Goal: Information Seeking & Learning: Learn about a topic

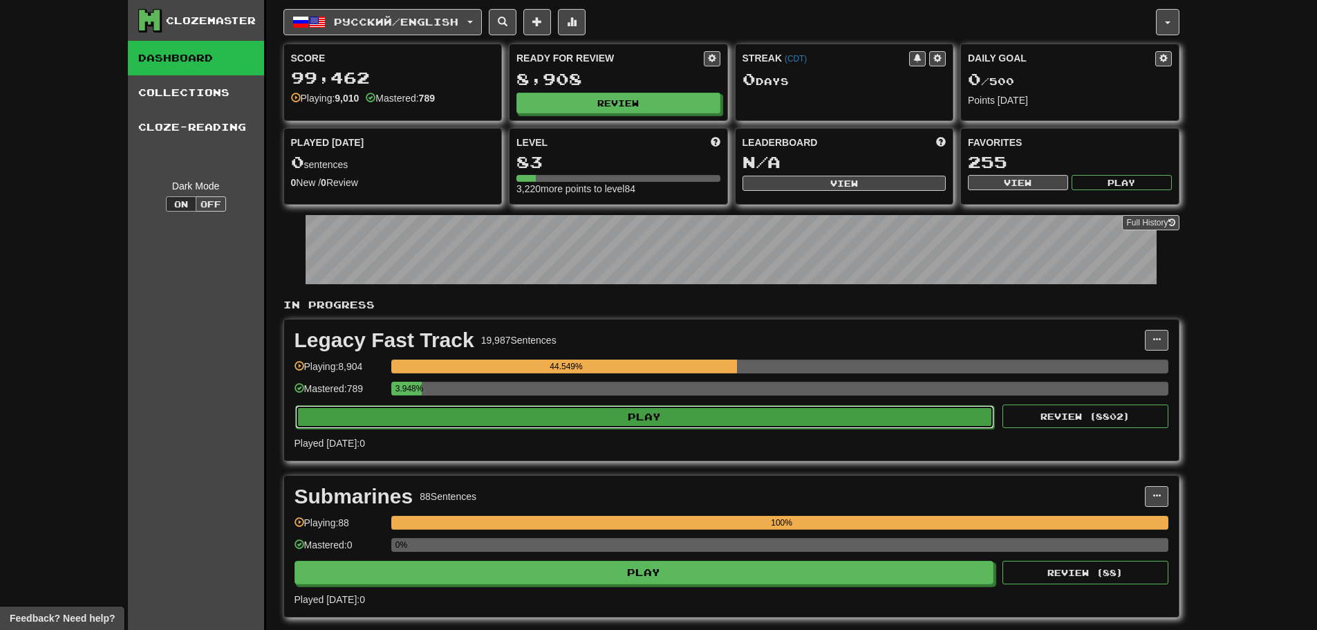
click at [580, 414] on button "Play" at bounding box center [644, 416] width 699 height 23
select select "**"
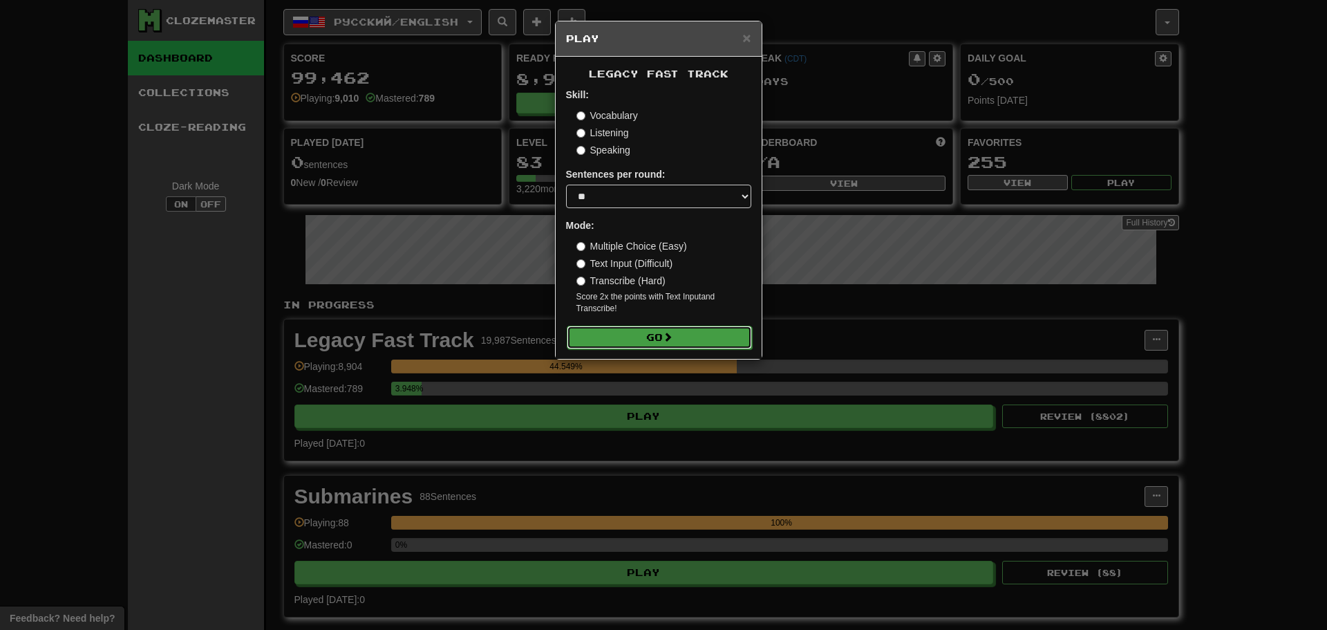
click at [613, 326] on button "Go" at bounding box center [659, 337] width 185 height 23
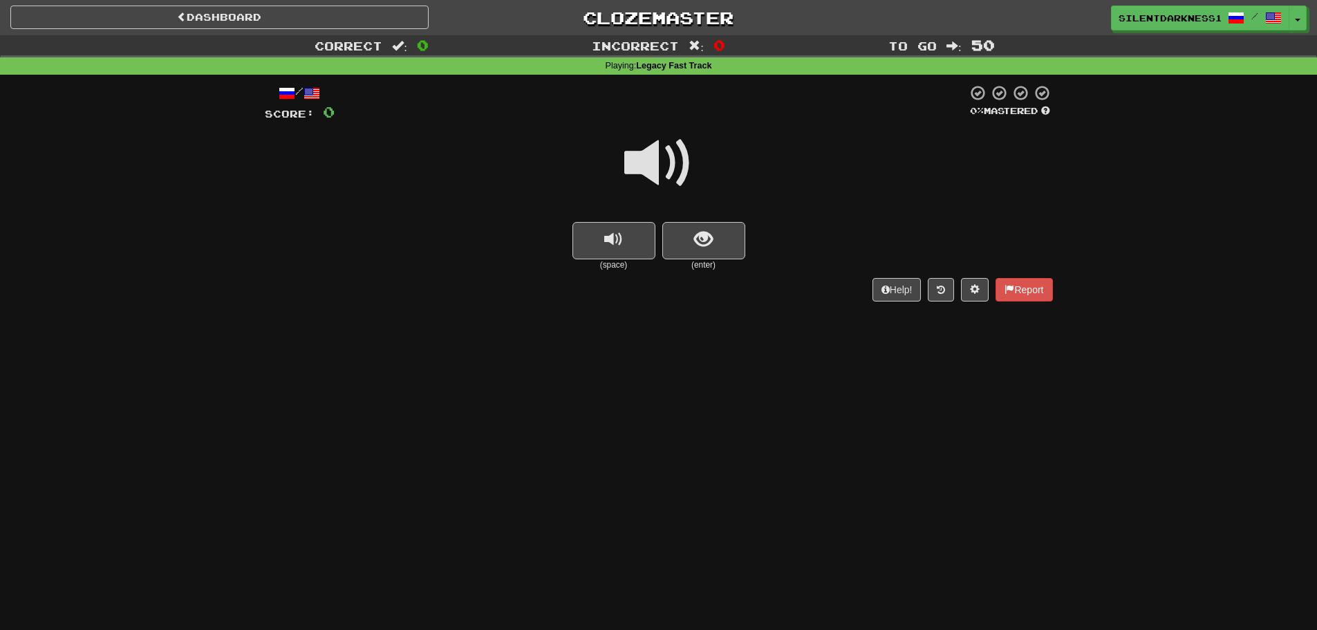
click at [612, 263] on small "(space)" at bounding box center [613, 265] width 83 height 12
click at [612, 253] on button "replay audio" at bounding box center [613, 240] width 83 height 37
click at [719, 229] on button "show sentence" at bounding box center [703, 240] width 83 height 37
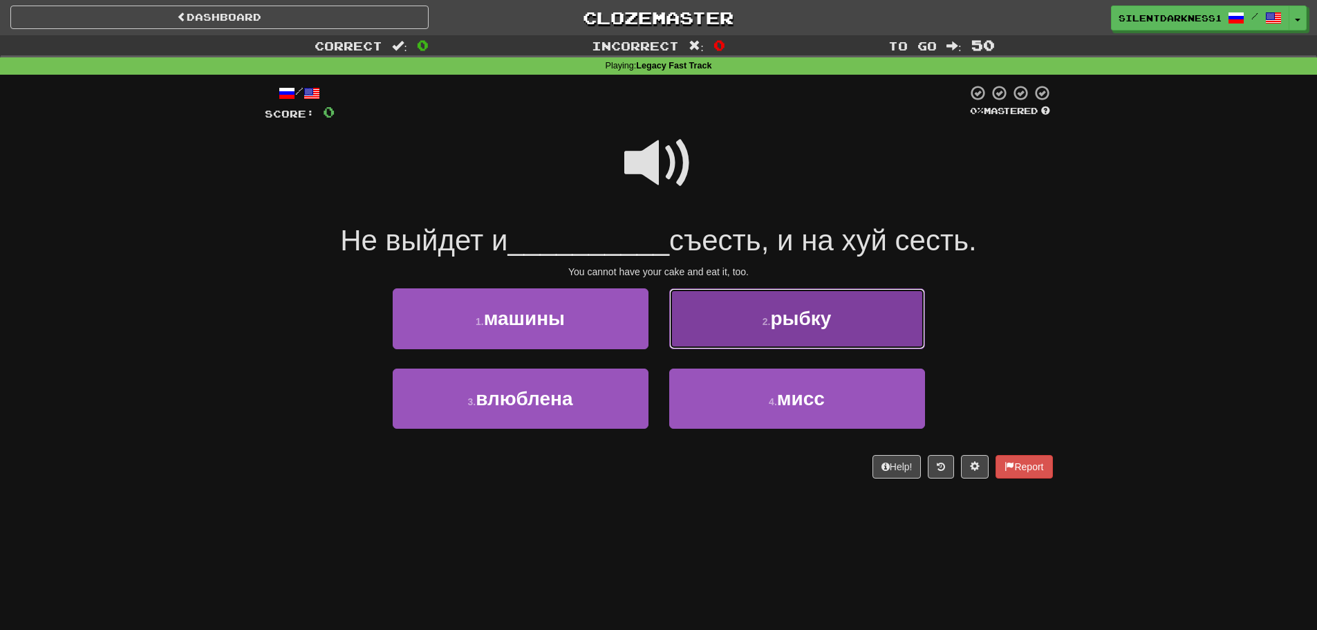
click at [724, 328] on button "2 . рыбку" at bounding box center [797, 318] width 256 height 60
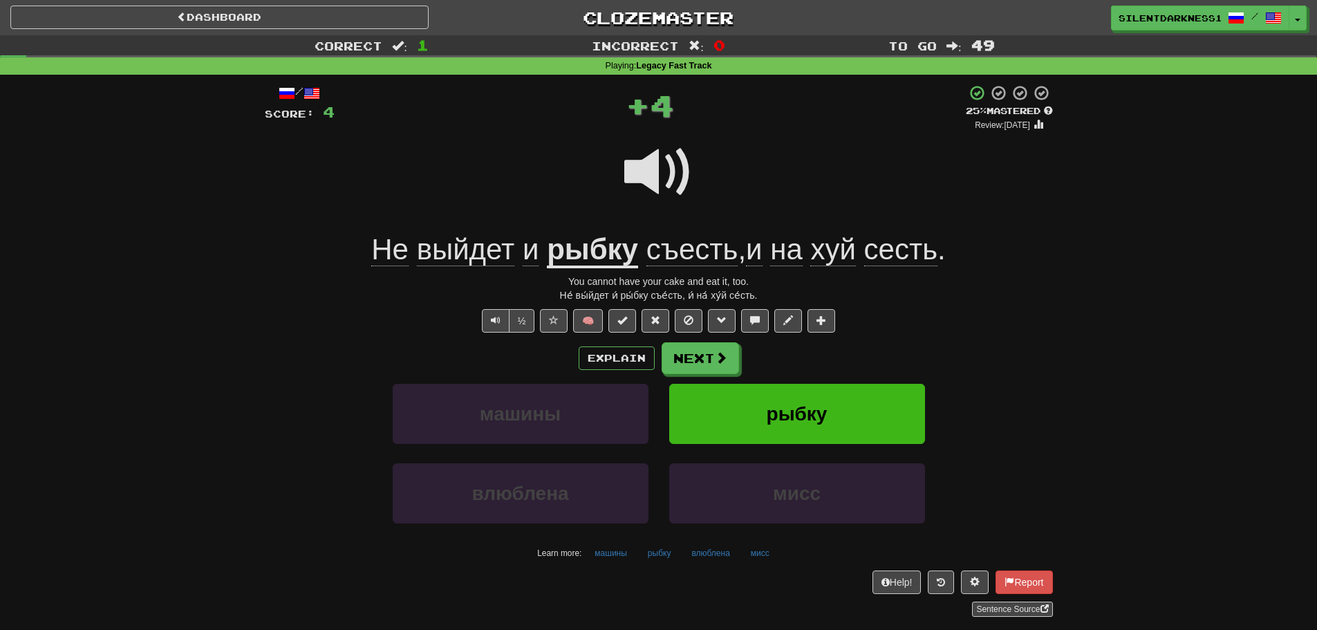
click at [842, 258] on span "хуй" at bounding box center [832, 249] width 45 height 33
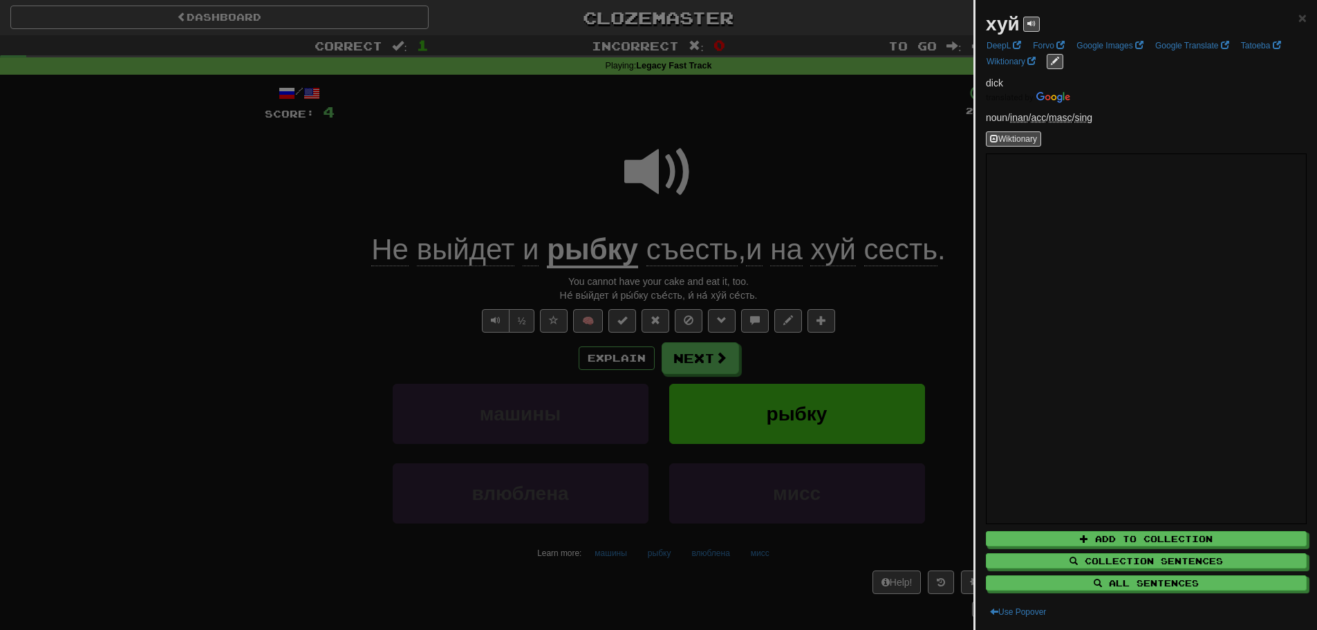
click at [787, 195] on div at bounding box center [658, 315] width 1317 height 630
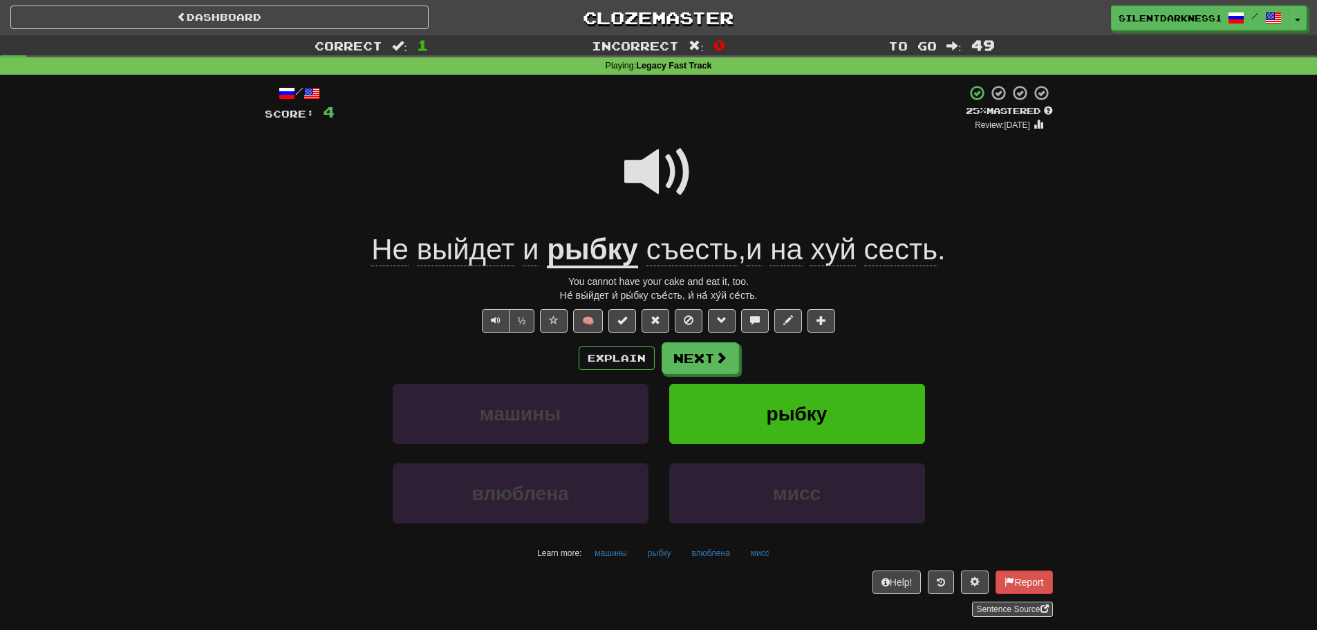
click at [915, 254] on span "сесть" at bounding box center [900, 249] width 73 height 33
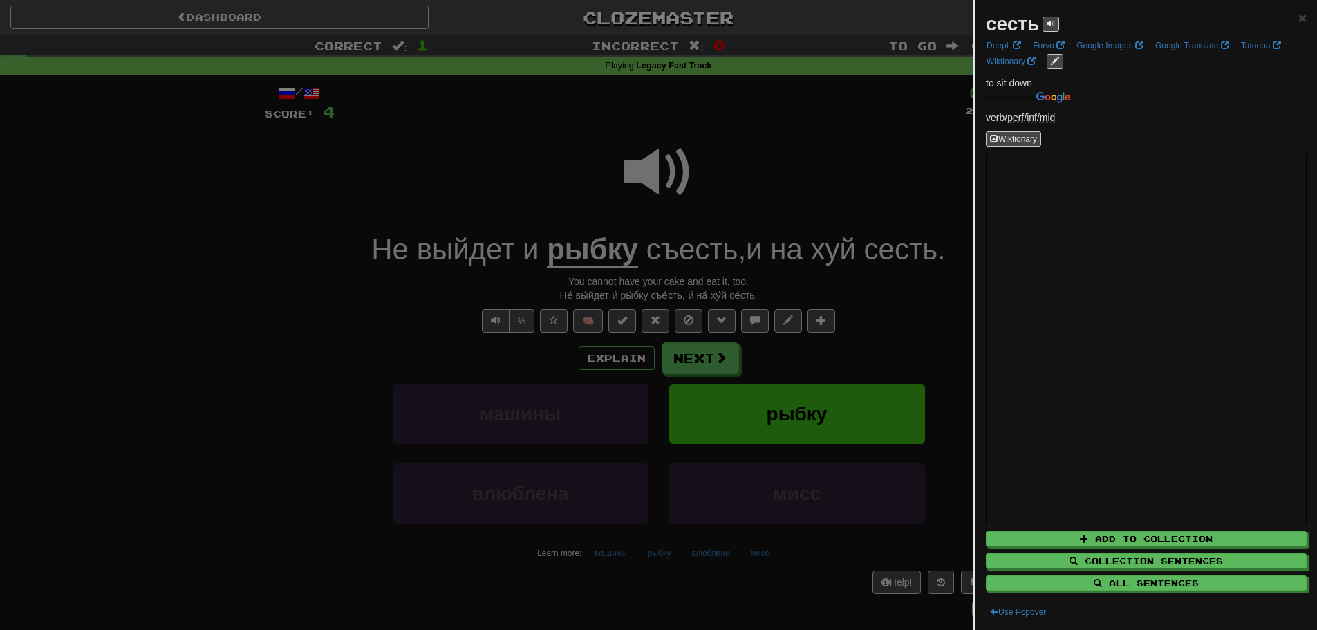
click at [824, 227] on div at bounding box center [658, 315] width 1317 height 630
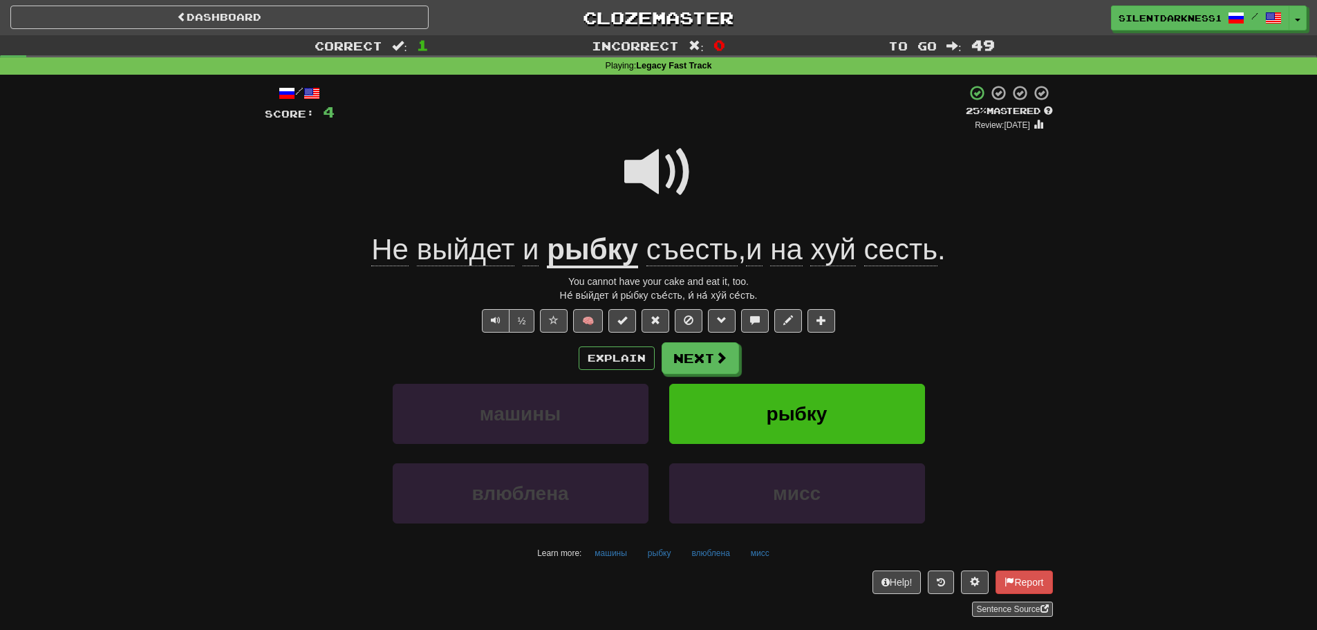
click at [667, 167] on span at bounding box center [658, 172] width 69 height 69
click at [686, 359] on button "Next" at bounding box center [700, 359] width 77 height 32
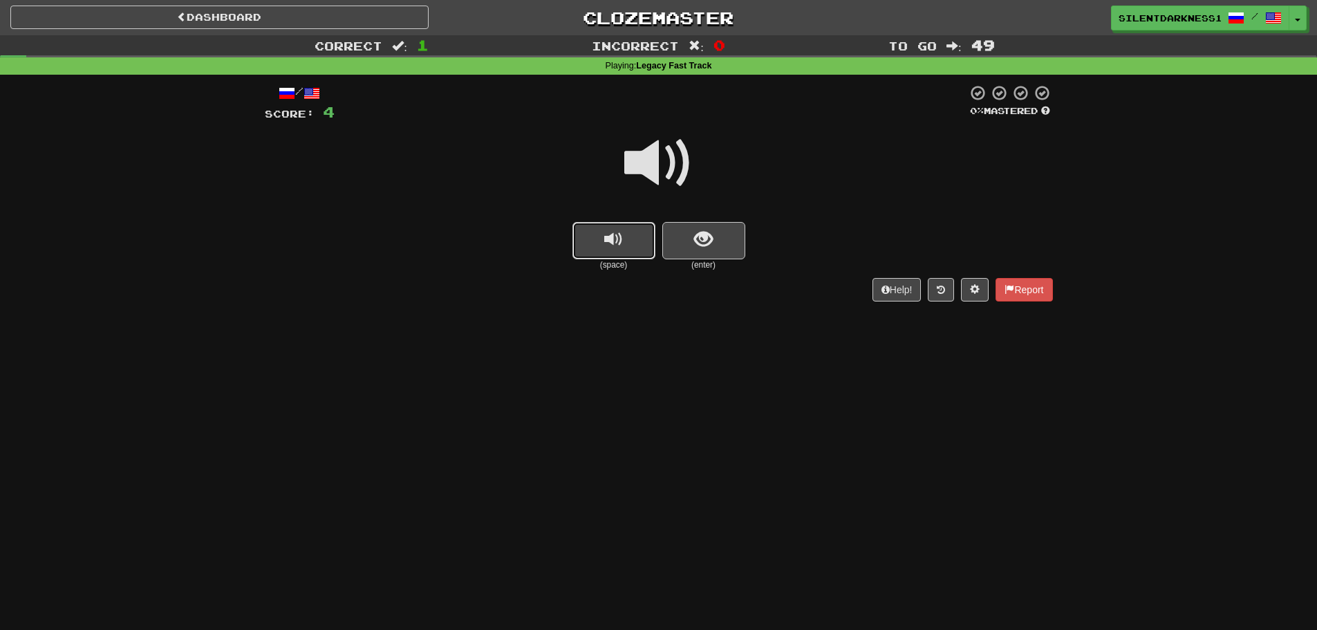
click at [605, 245] on span "replay audio" at bounding box center [613, 239] width 19 height 19
click at [633, 247] on button "replay audio" at bounding box center [613, 240] width 83 height 37
click at [623, 248] on button "replay audio" at bounding box center [613, 240] width 83 height 37
click at [748, 245] on div "(space) (enter)" at bounding box center [659, 246] width 788 height 49
click at [697, 241] on span "show sentence" at bounding box center [703, 239] width 19 height 19
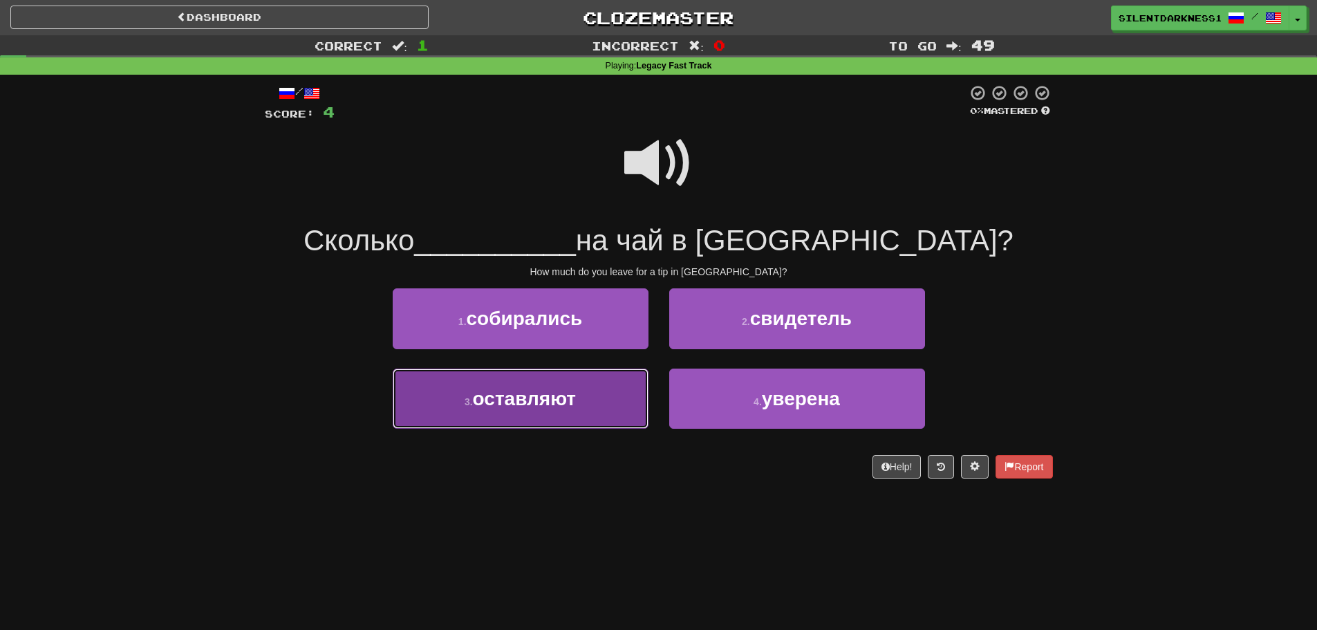
click at [572, 404] on span "оставляют" at bounding box center [525, 398] width 104 height 21
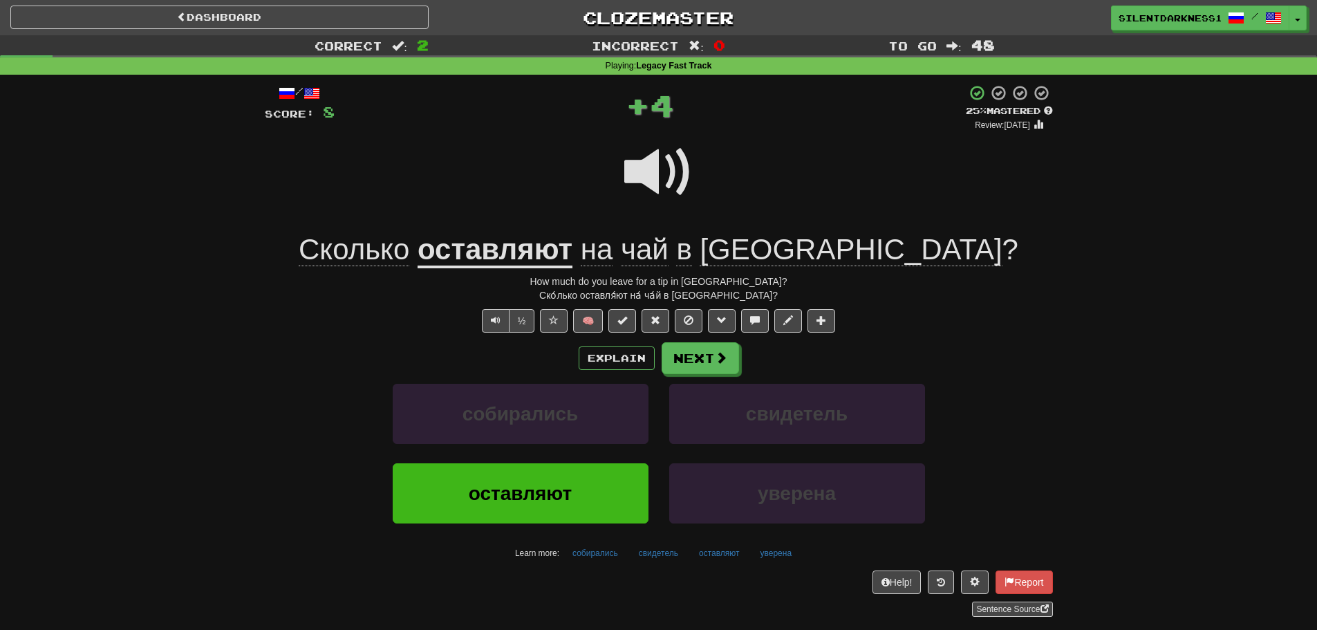
click at [668, 250] on span "чай" at bounding box center [645, 249] width 48 height 33
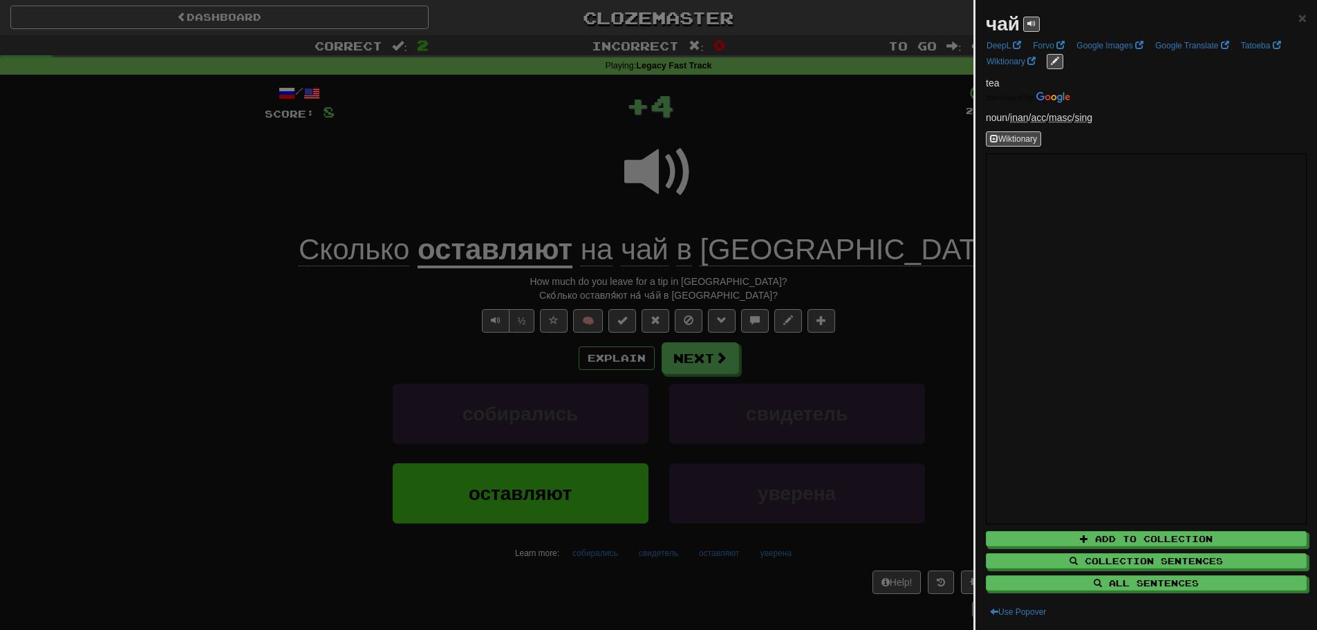
click at [768, 191] on div at bounding box center [658, 315] width 1317 height 630
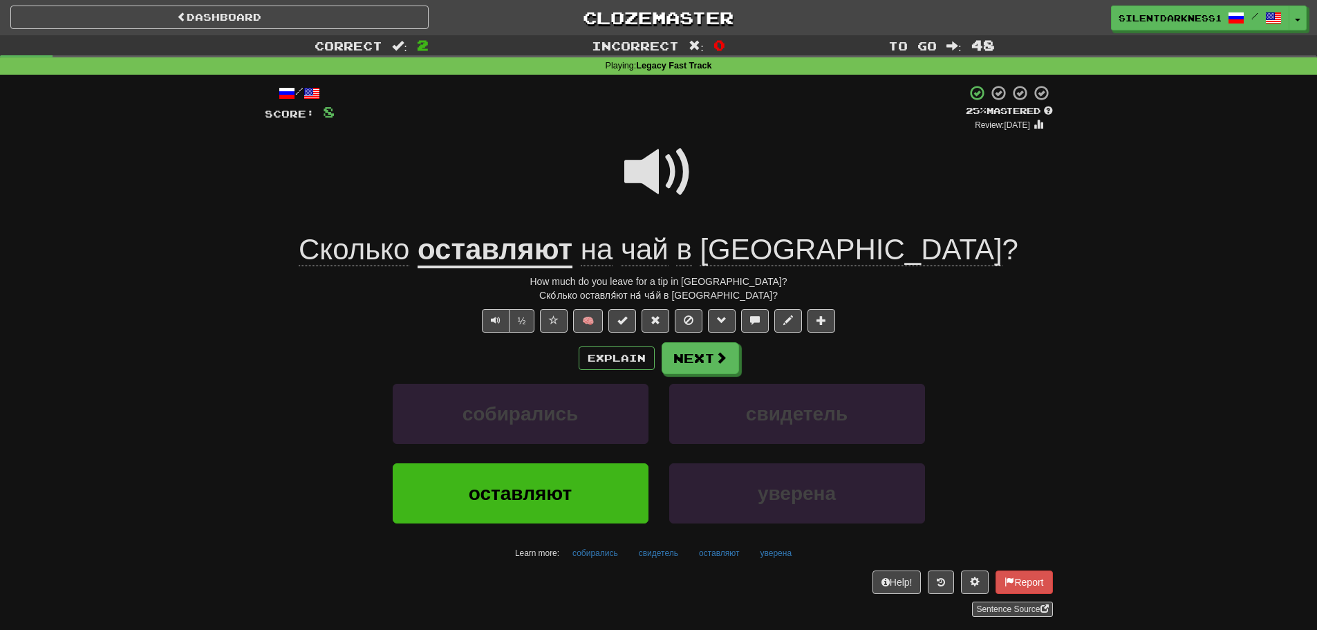
click at [677, 180] on span at bounding box center [658, 172] width 69 height 69
click at [694, 346] on button "Next" at bounding box center [700, 359] width 77 height 32
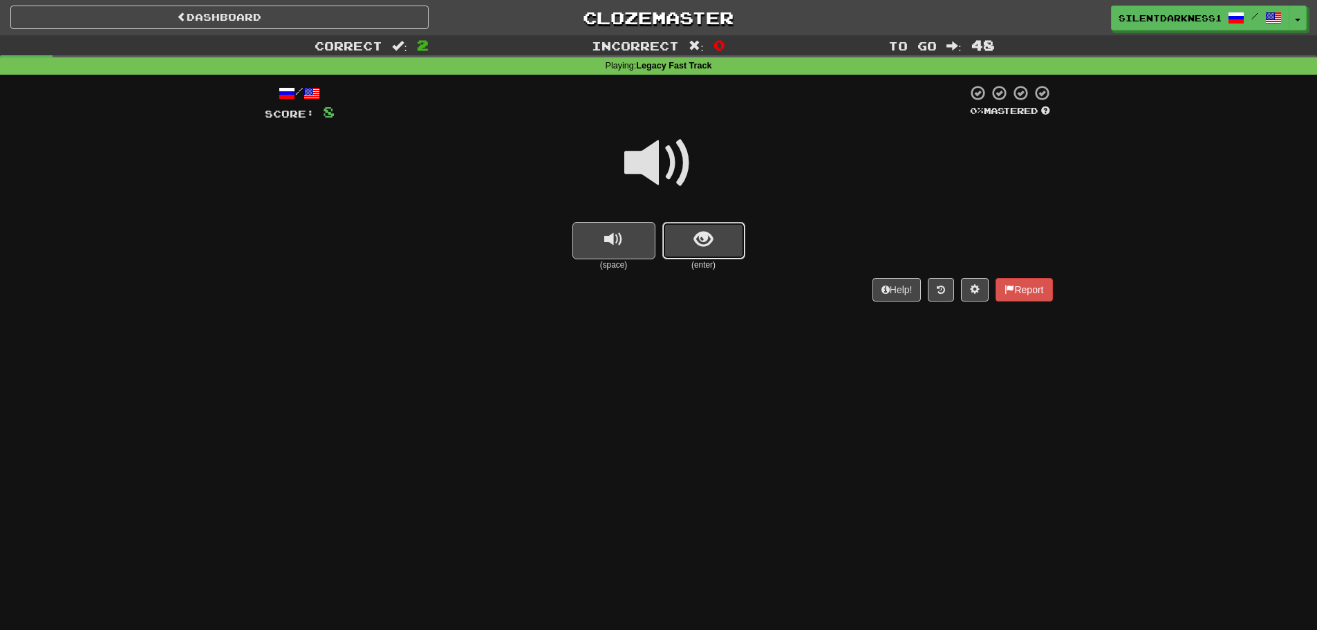
click at [708, 252] on button "show sentence" at bounding box center [703, 240] width 83 height 37
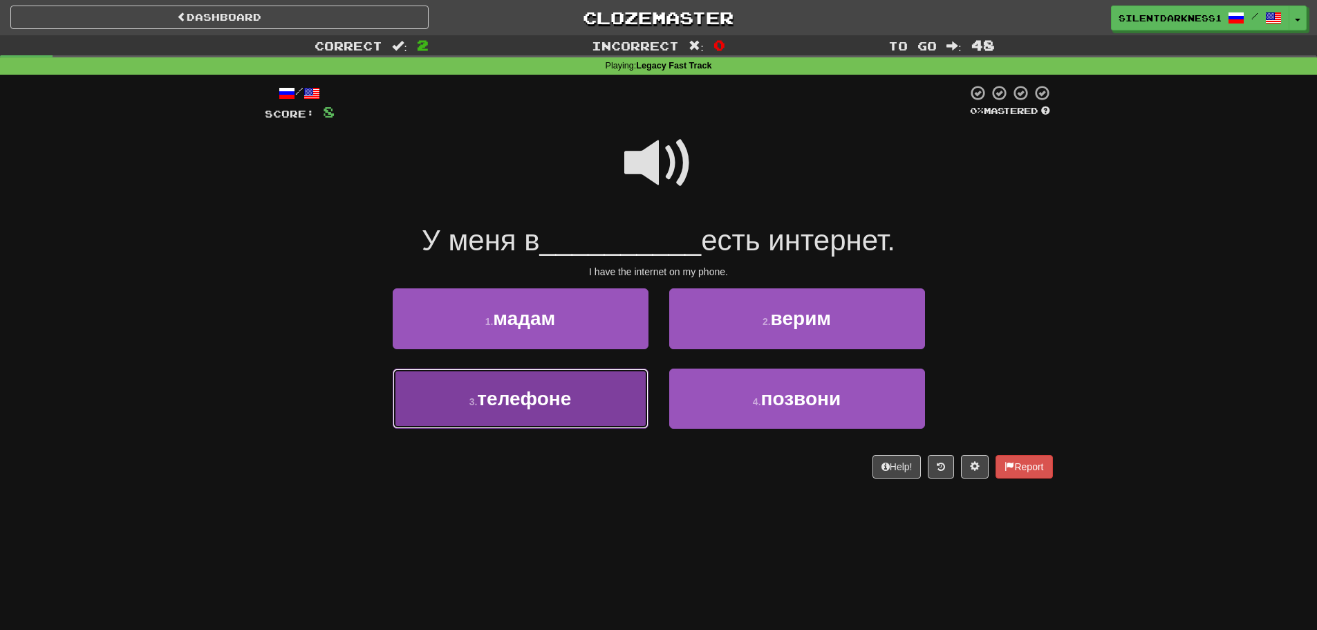
click at [604, 386] on button "3 . телефоне" at bounding box center [521, 398] width 256 height 60
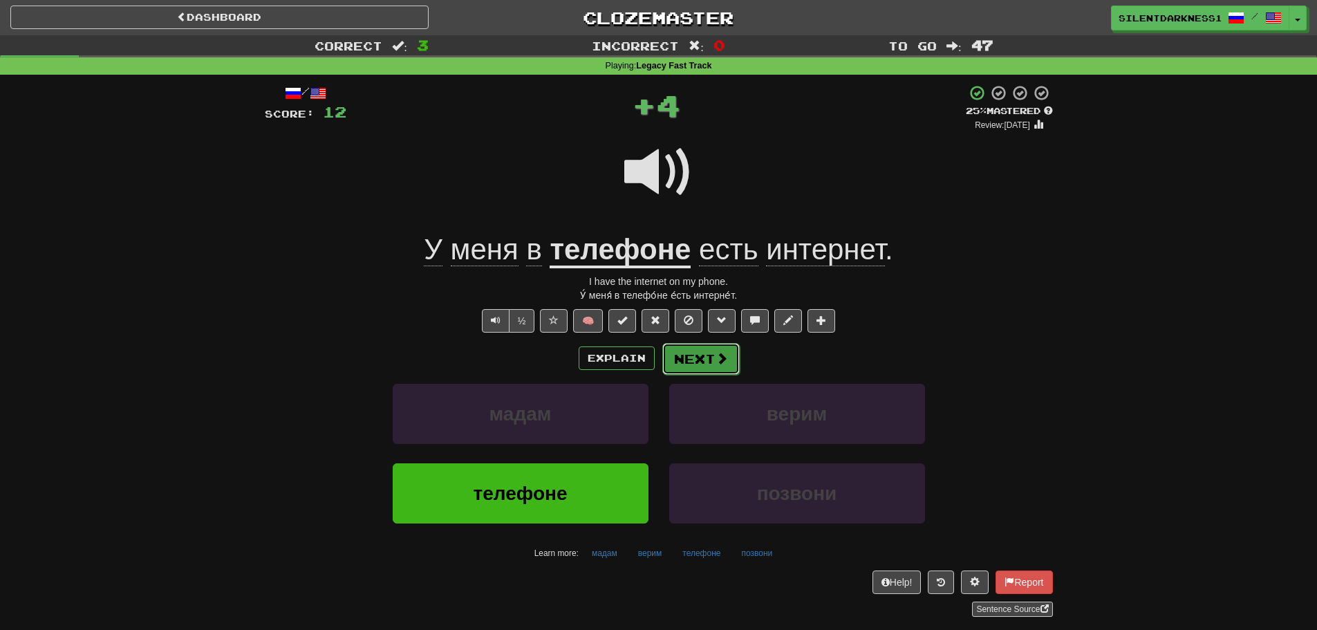
click at [683, 364] on button "Next" at bounding box center [700, 359] width 77 height 32
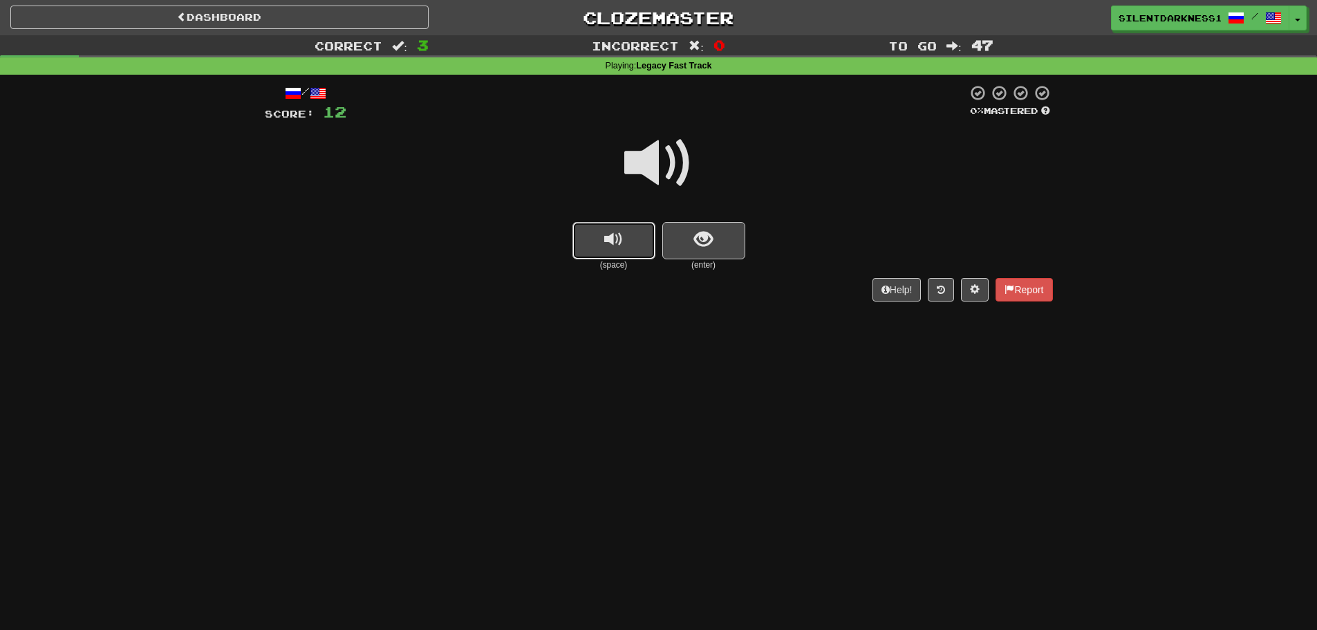
click at [597, 225] on button "replay audio" at bounding box center [613, 240] width 83 height 37
click at [697, 243] on span "show sentence" at bounding box center [703, 239] width 19 height 19
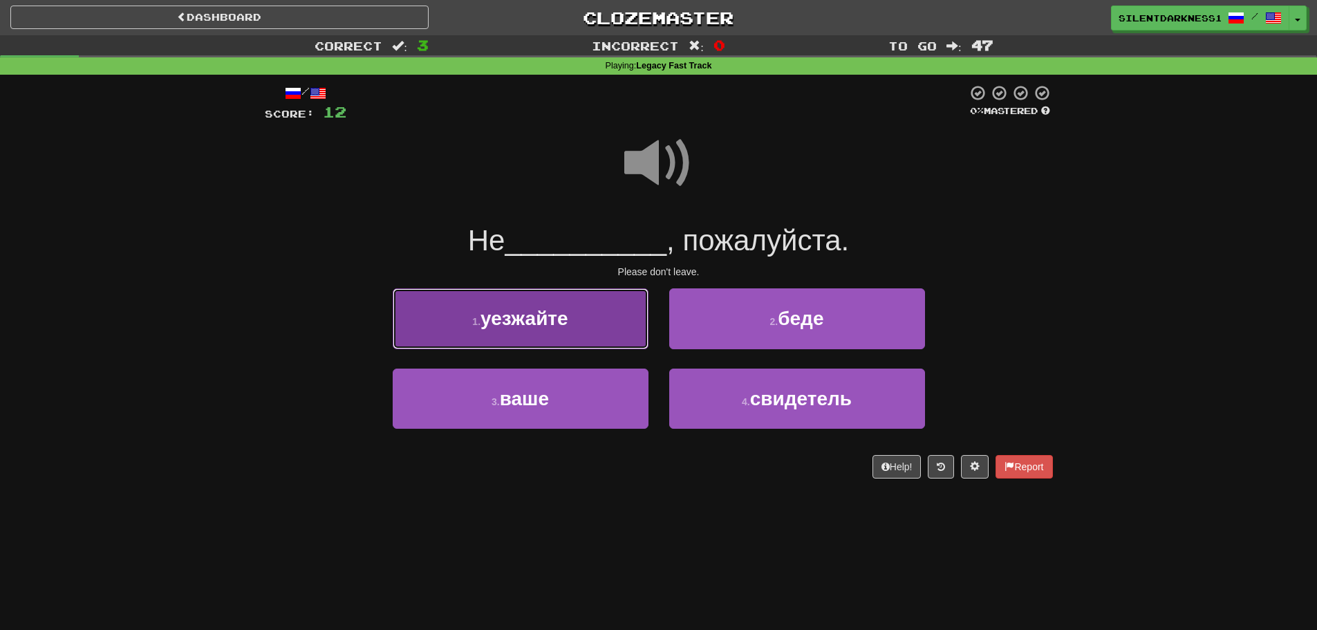
click at [576, 321] on button "1 . уезжайте" at bounding box center [521, 318] width 256 height 60
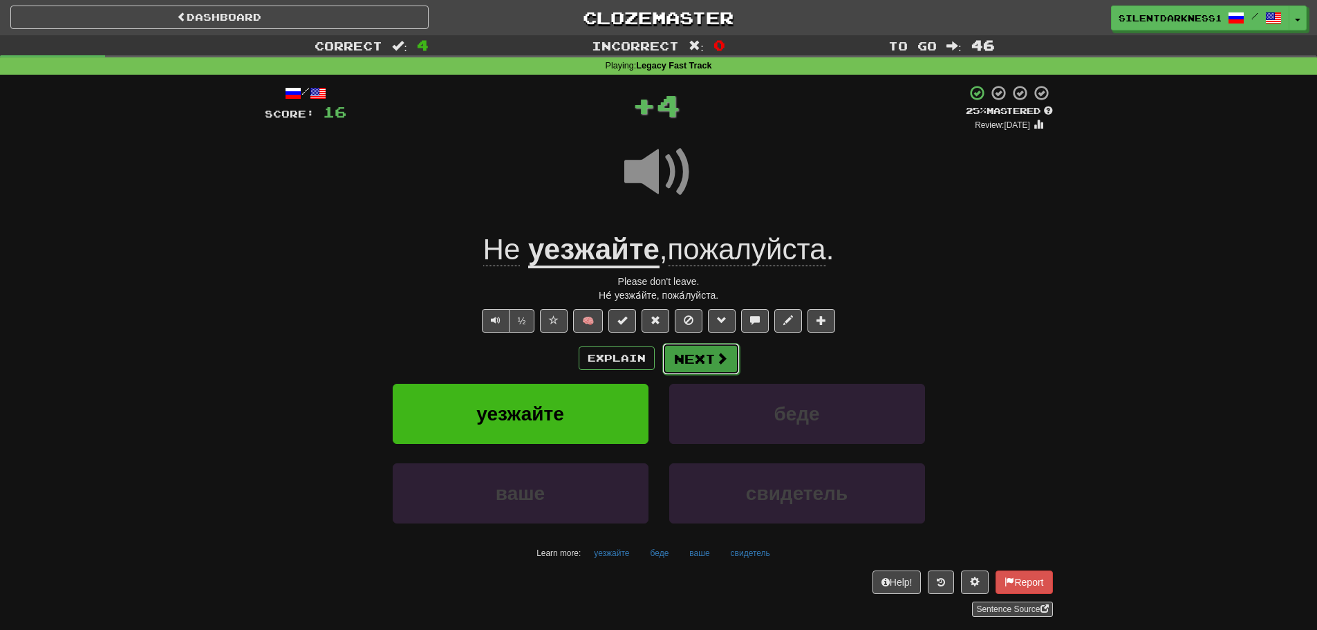
click at [686, 343] on button "Next" at bounding box center [700, 359] width 77 height 32
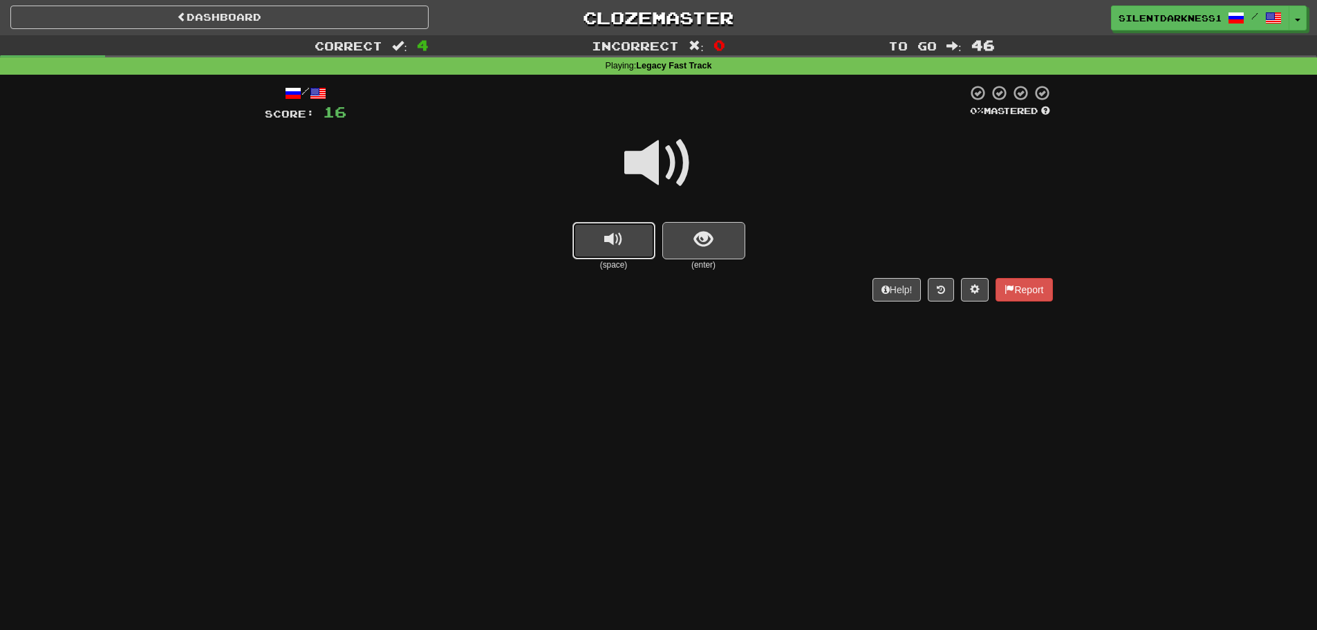
click at [625, 243] on button "replay audio" at bounding box center [613, 240] width 83 height 37
click at [761, 249] on div "(space) (enter)" at bounding box center [659, 246] width 788 height 49
click at [725, 237] on button "show sentence" at bounding box center [703, 240] width 83 height 37
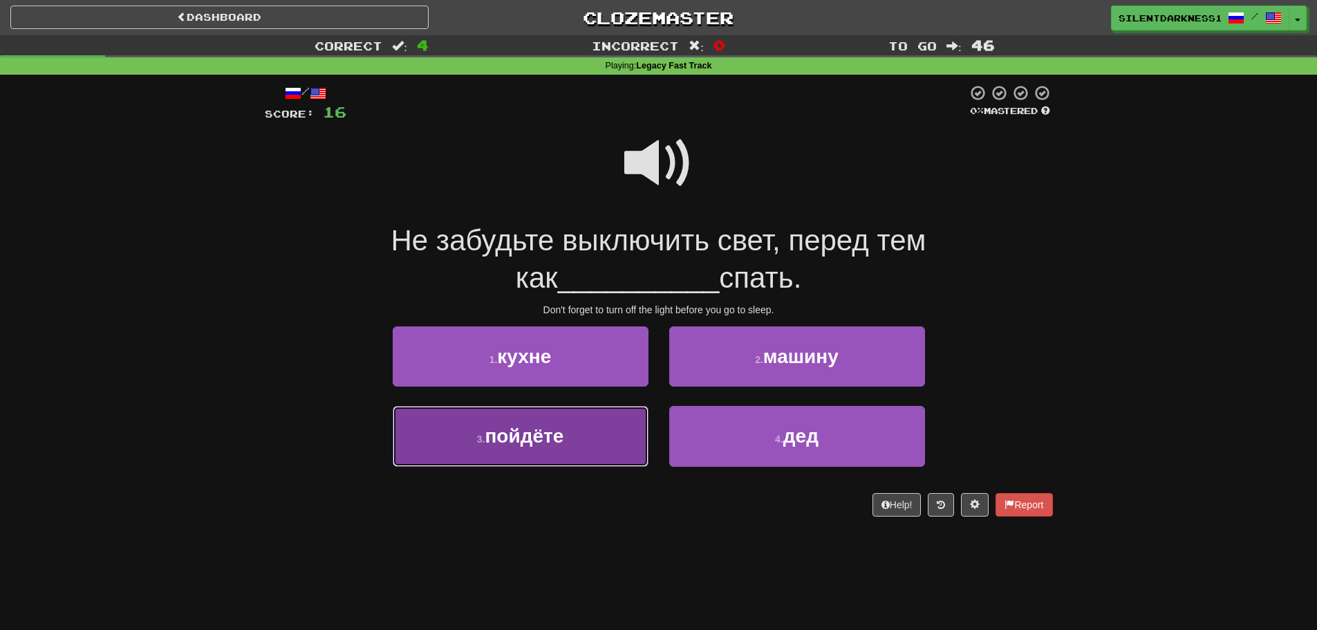
click at [605, 429] on button "3 . пойдёте" at bounding box center [521, 436] width 256 height 60
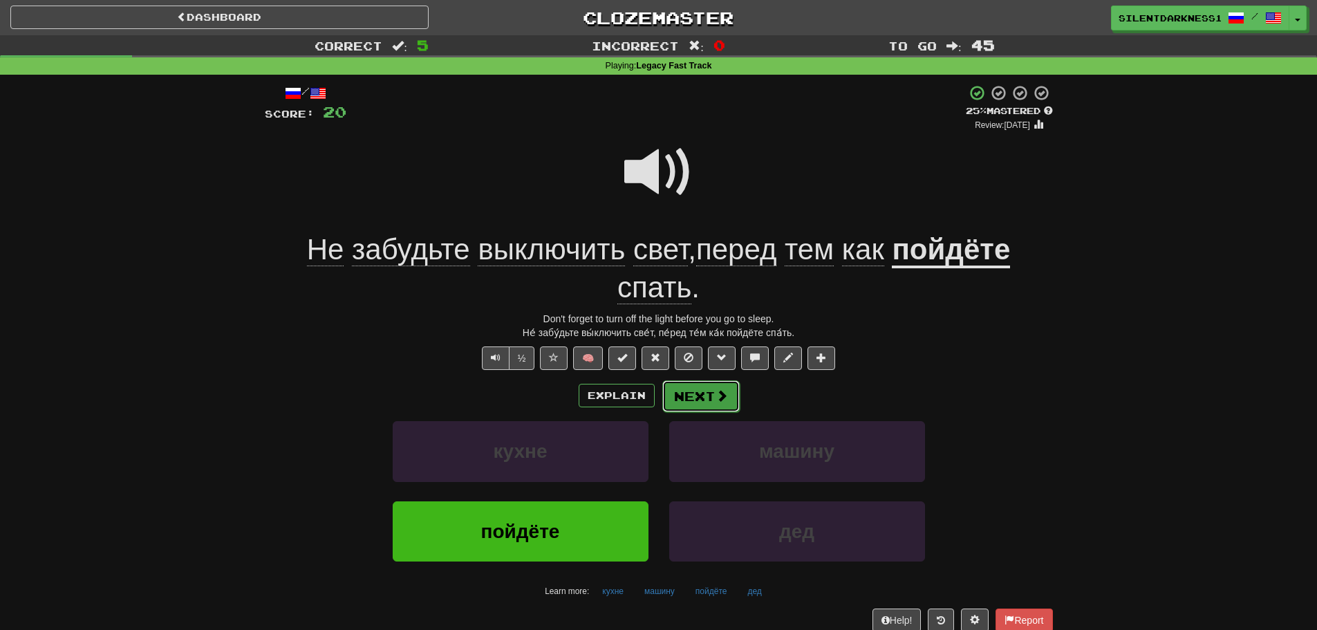
click at [719, 393] on span at bounding box center [721, 395] width 12 height 12
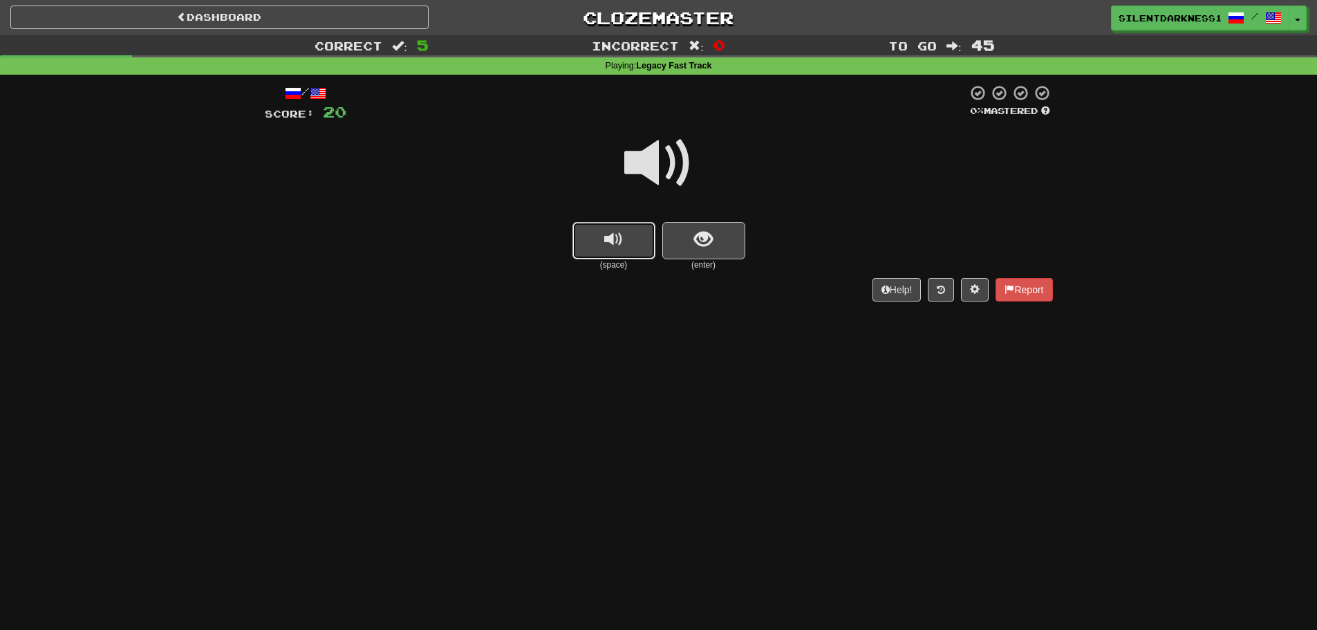
click at [634, 245] on button "replay audio" at bounding box center [613, 240] width 83 height 37
click at [726, 236] on button "show sentence" at bounding box center [703, 240] width 83 height 37
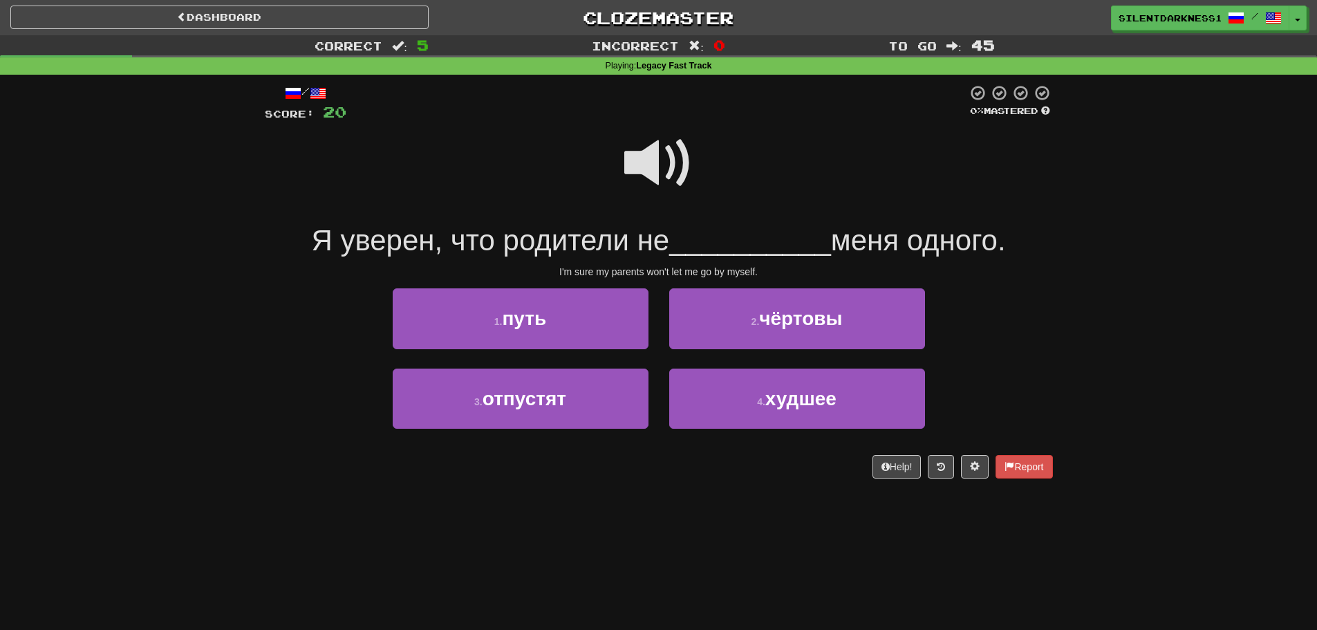
click at [641, 150] on span at bounding box center [658, 163] width 69 height 69
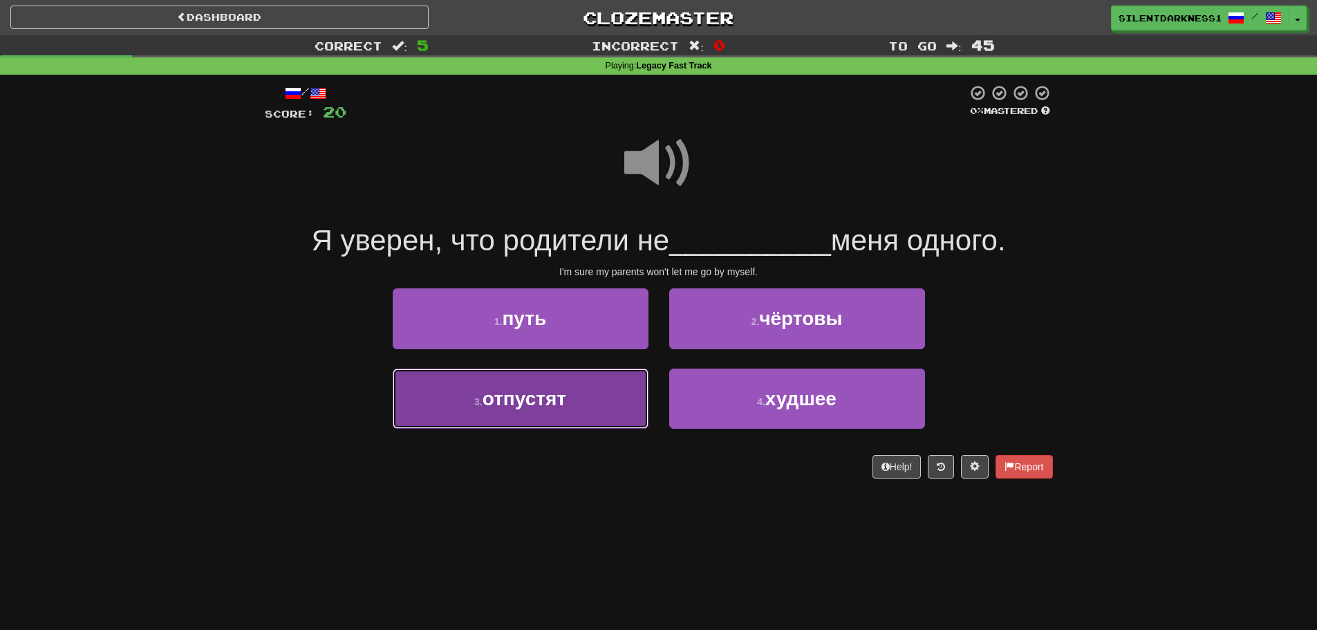
click at [594, 404] on button "3 . отпустят" at bounding box center [521, 398] width 256 height 60
